Goal: Information Seeking & Learning: Stay updated

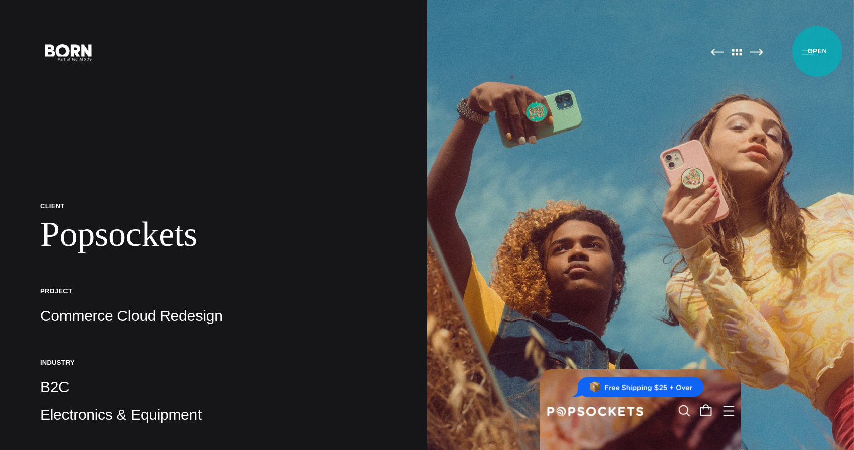
click at [816, 51] on button "Primary Menu" at bounding box center [807, 51] width 24 height 21
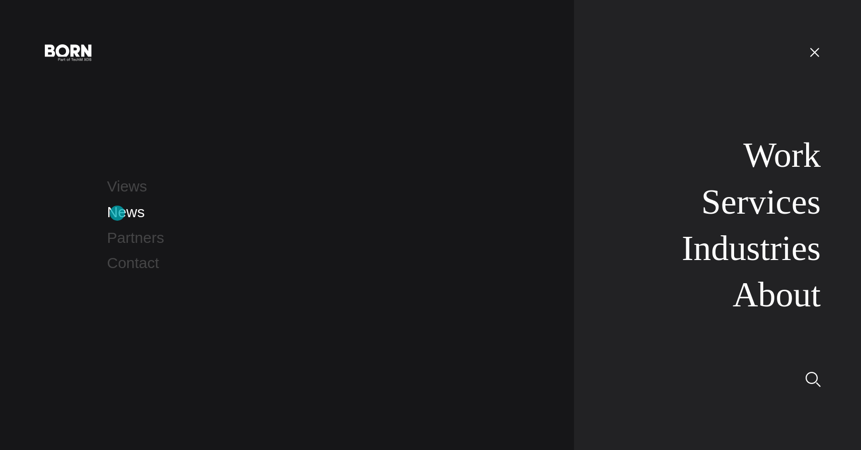
click at [117, 213] on link "News" at bounding box center [126, 211] width 38 height 17
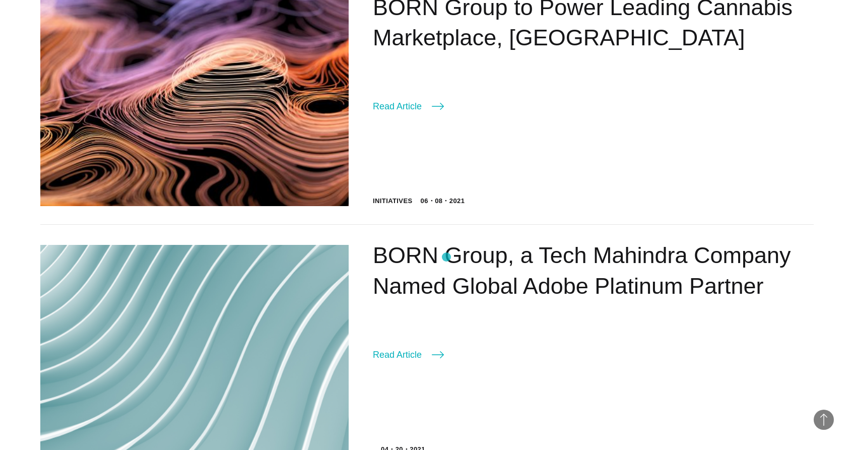
scroll to position [1769, 0]
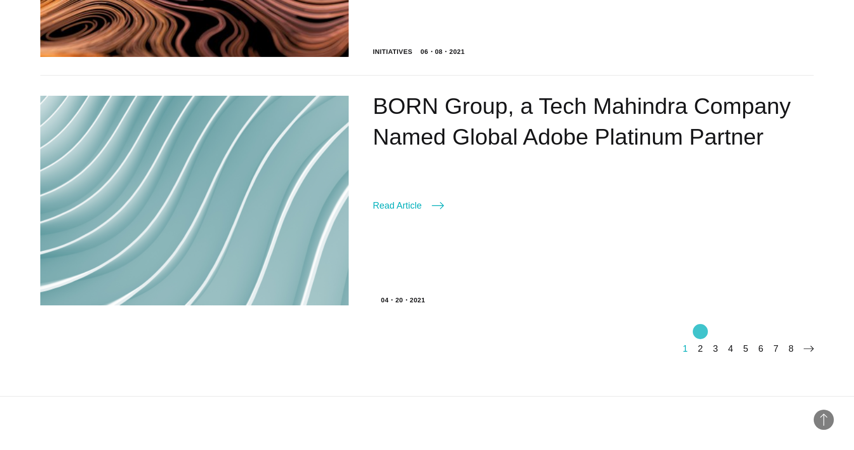
click at [700, 344] on link "2" at bounding box center [700, 349] width 5 height 10
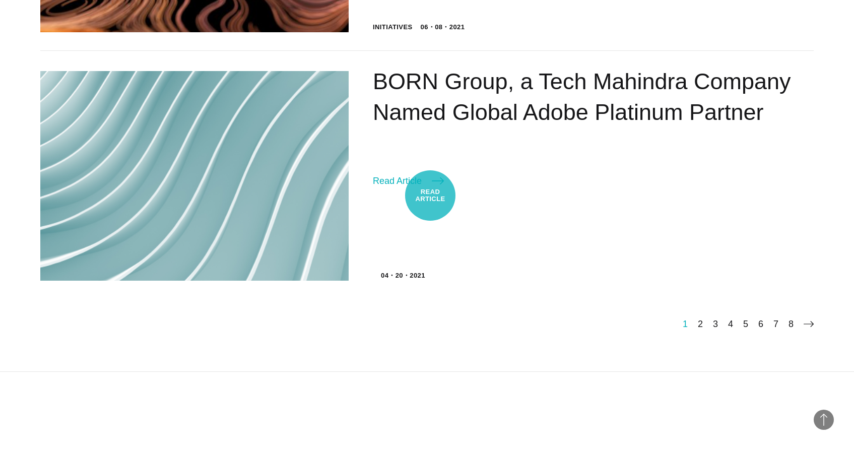
scroll to position [1795, 0]
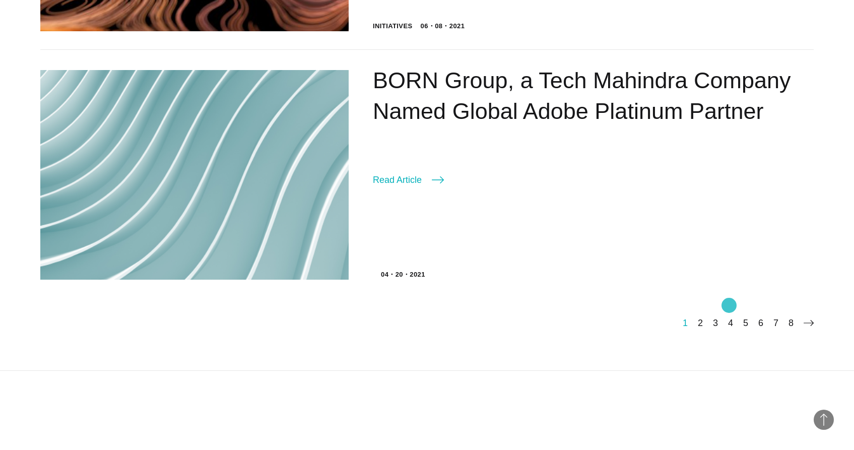
click at [728, 318] on link "4" at bounding box center [730, 323] width 5 height 10
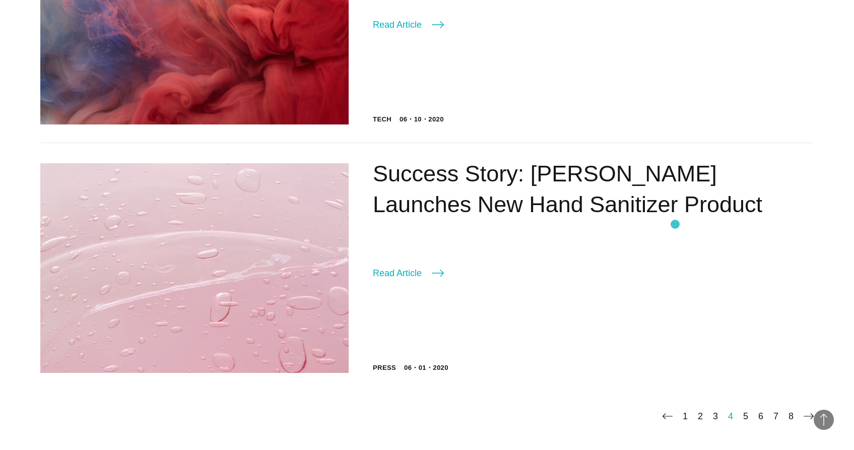
scroll to position [1733, 0]
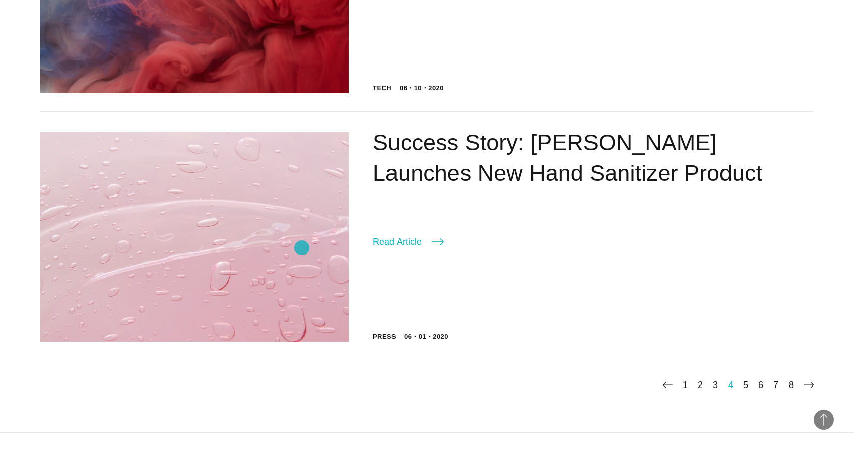
click at [302, 248] on img at bounding box center [194, 237] width 308 height 210
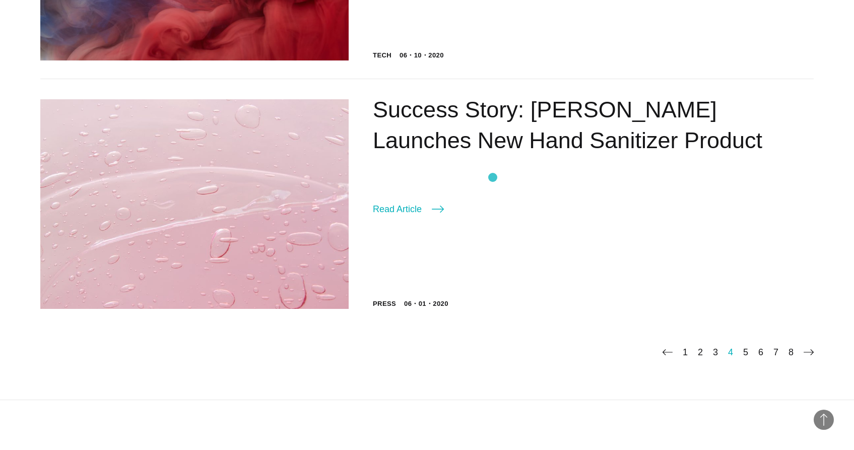
scroll to position [1818, 0]
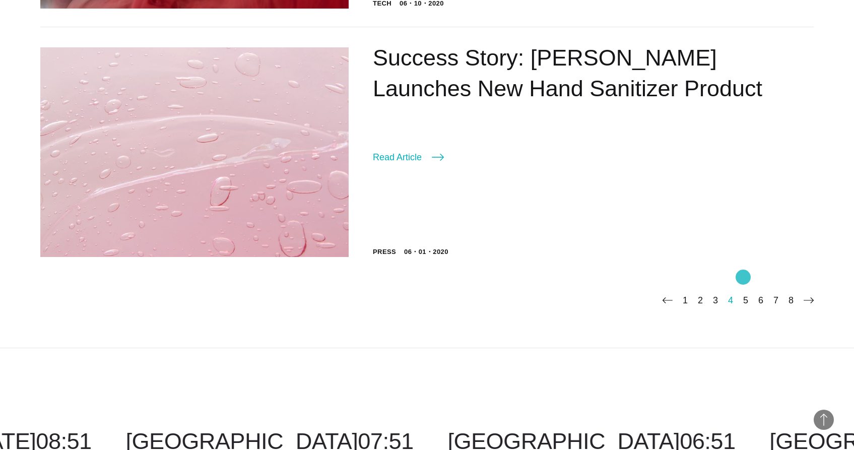
click at [744, 295] on link "5" at bounding box center [745, 300] width 5 height 10
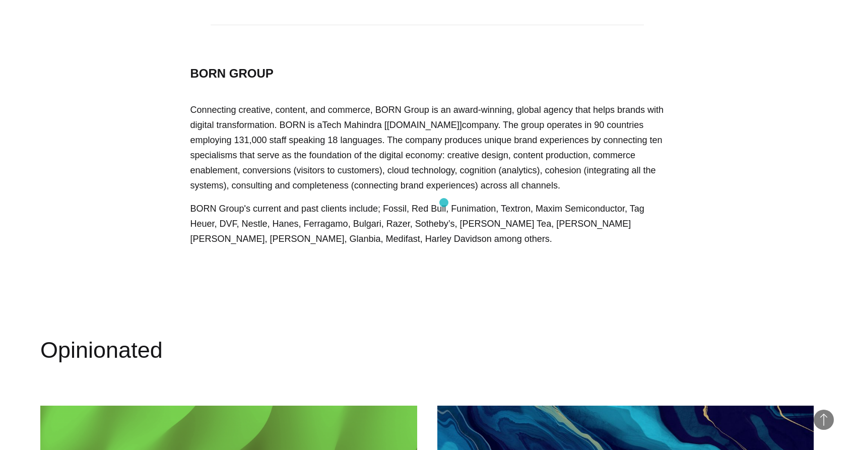
scroll to position [2272, 0]
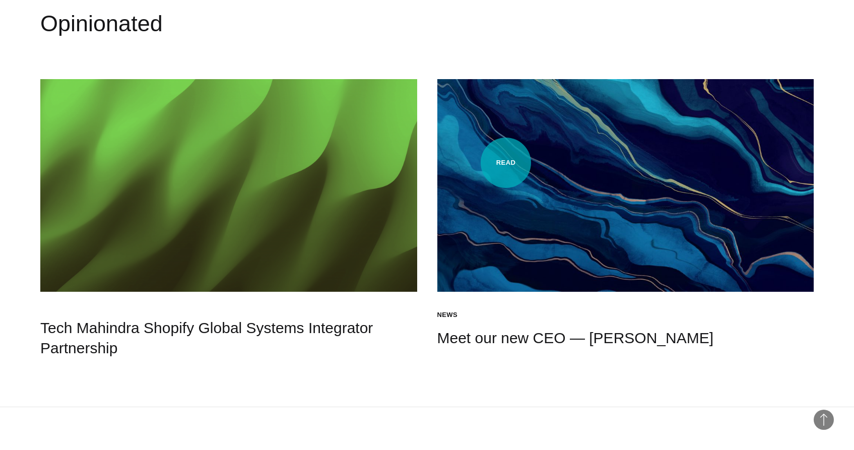
click at [554, 150] on img at bounding box center [625, 185] width 377 height 213
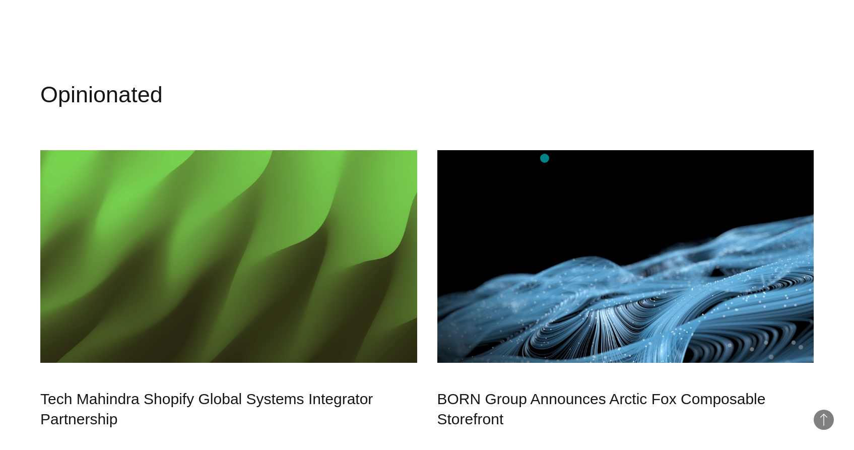
scroll to position [1860, 0]
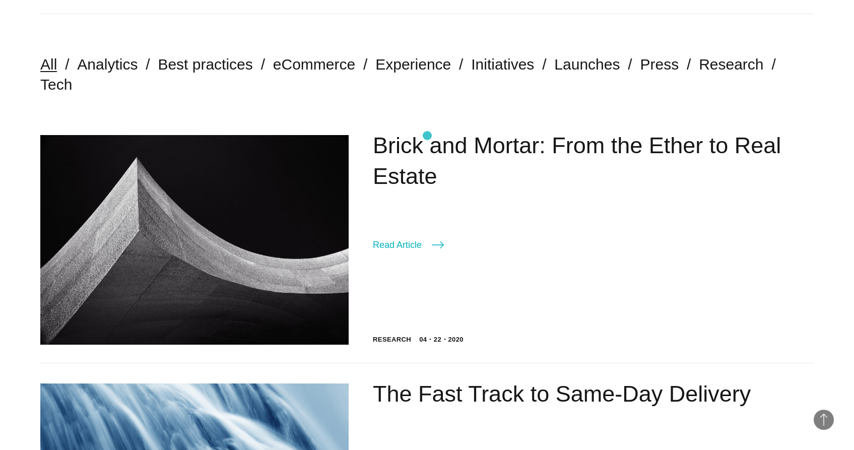
scroll to position [460, 0]
